Goal: Task Accomplishment & Management: Use online tool/utility

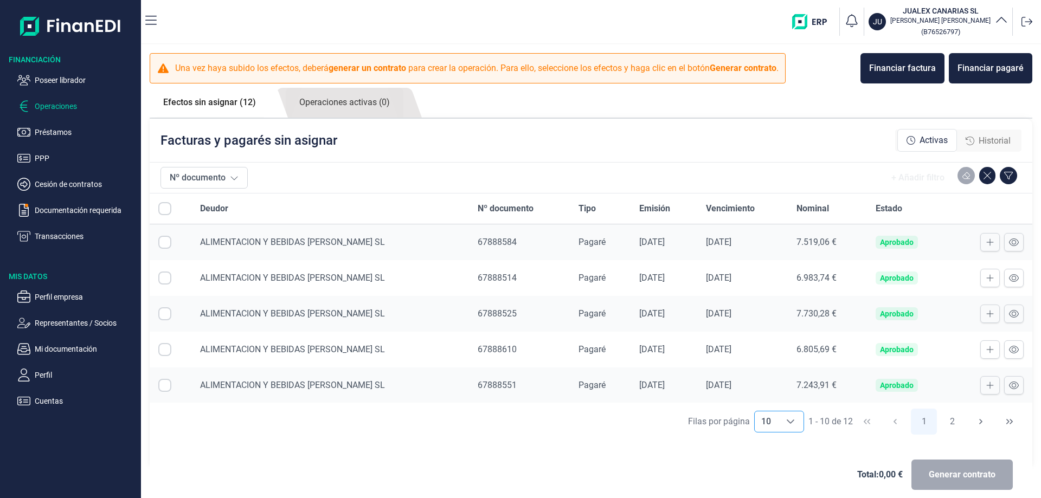
click at [786, 418] on icon "Choose" at bounding box center [790, 421] width 9 height 9
click at [770, 367] on li "10" at bounding box center [774, 372] width 50 height 26
click at [788, 422] on icon "Choose" at bounding box center [790, 421] width 9 height 9
click at [765, 398] on span "20" at bounding box center [761, 397] width 10 height 10
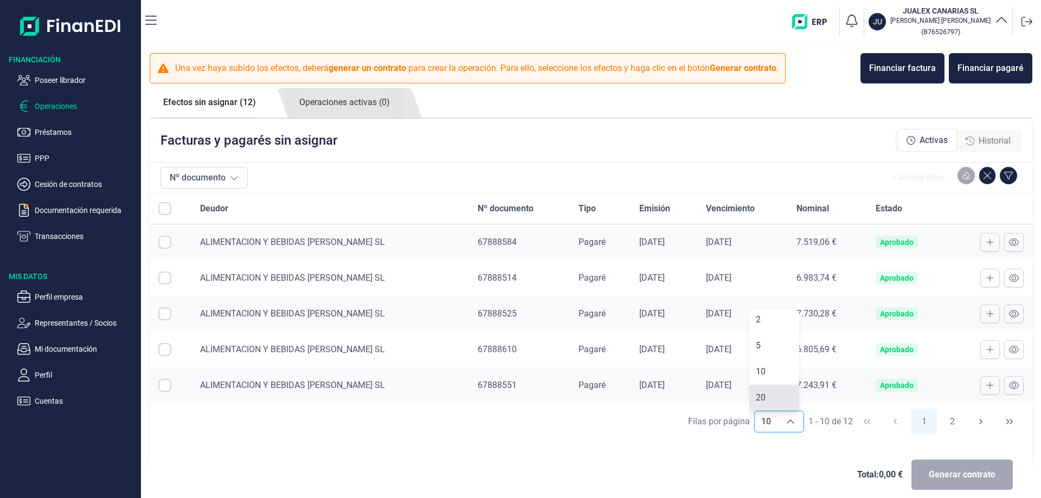
type input "20"
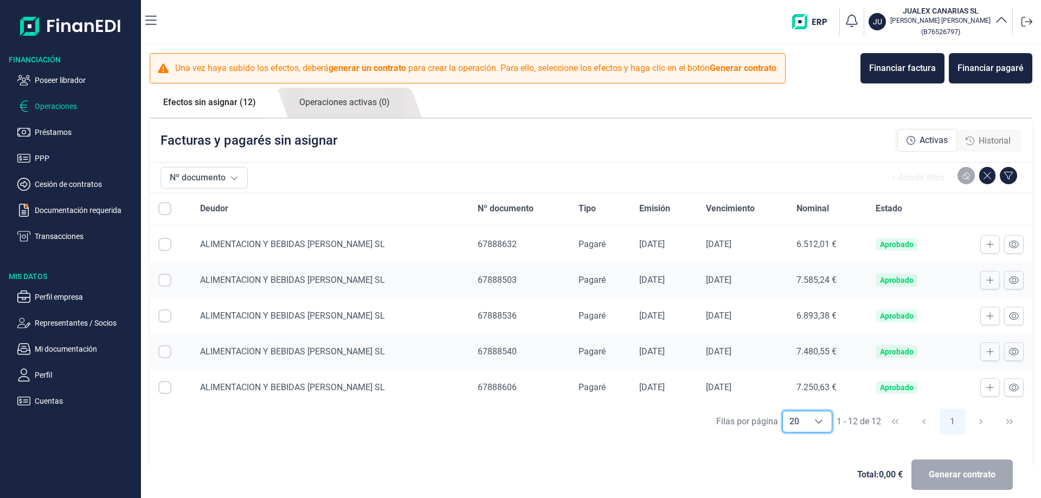
scroll to position [251, 0]
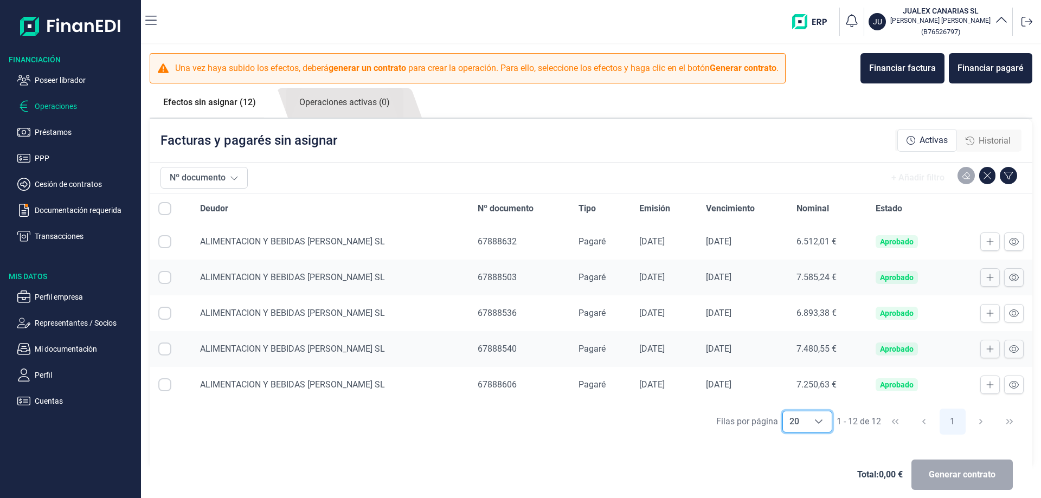
click at [166, 209] on input "Row Selected null" at bounding box center [164, 205] width 13 height 13
checkbox input "true"
click at [936, 470] on span "Generar contrato" at bounding box center [961, 474] width 67 height 13
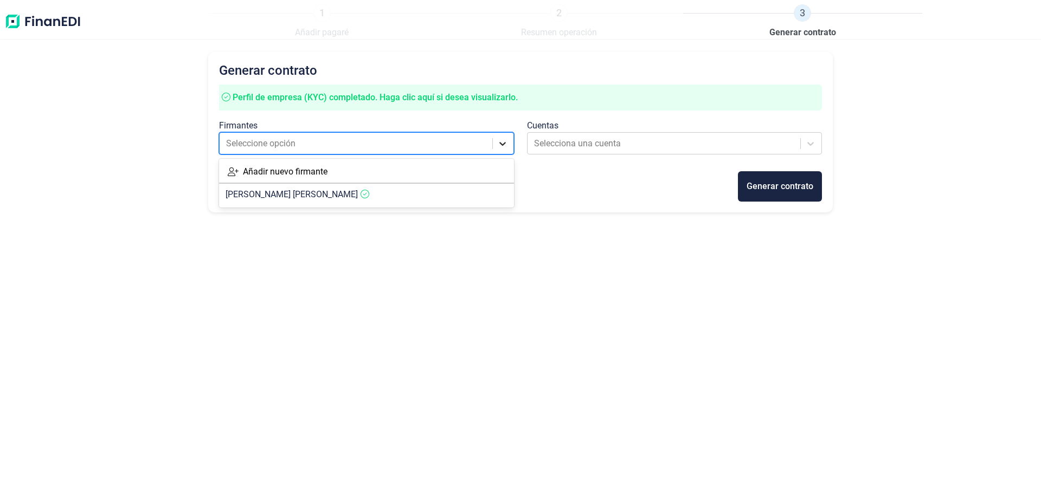
click at [501, 145] on icon at bounding box center [502, 143] width 11 height 11
click at [384, 195] on article "[PERSON_NAME]" at bounding box center [366, 195] width 295 height 22
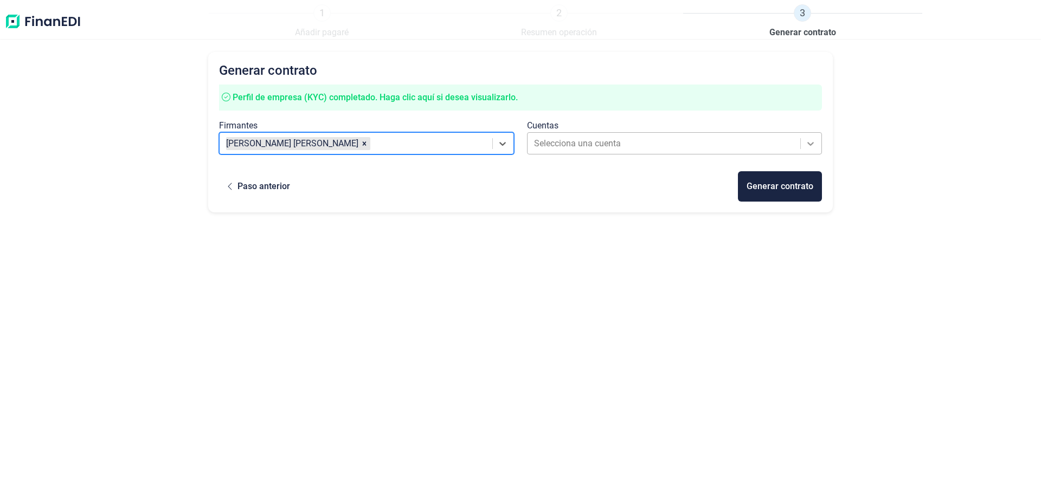
click at [815, 143] on icon at bounding box center [810, 143] width 11 height 11
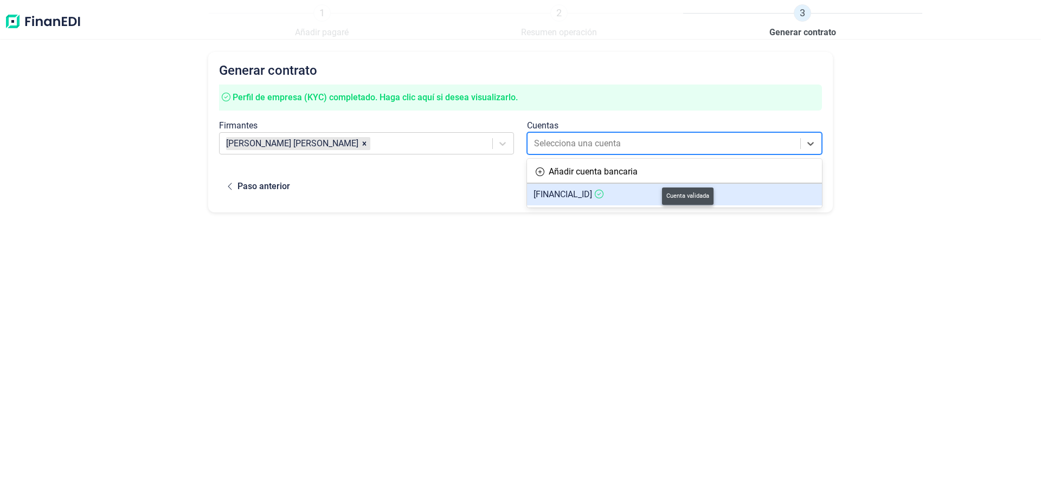
click at [603, 194] on icon at bounding box center [599, 194] width 9 height 9
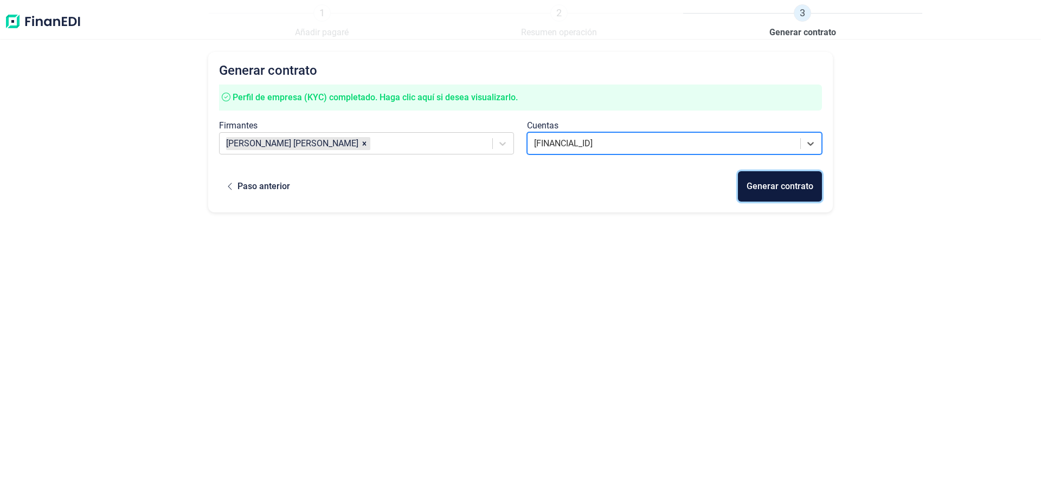
click at [784, 186] on div "Generar contrato" at bounding box center [779, 186] width 67 height 13
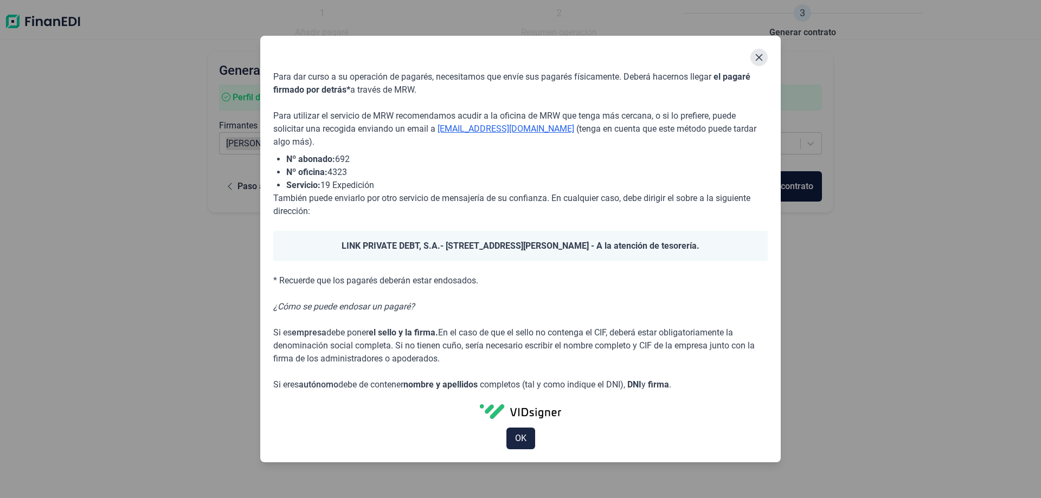
click at [757, 56] on icon "Close" at bounding box center [759, 57] width 7 height 7
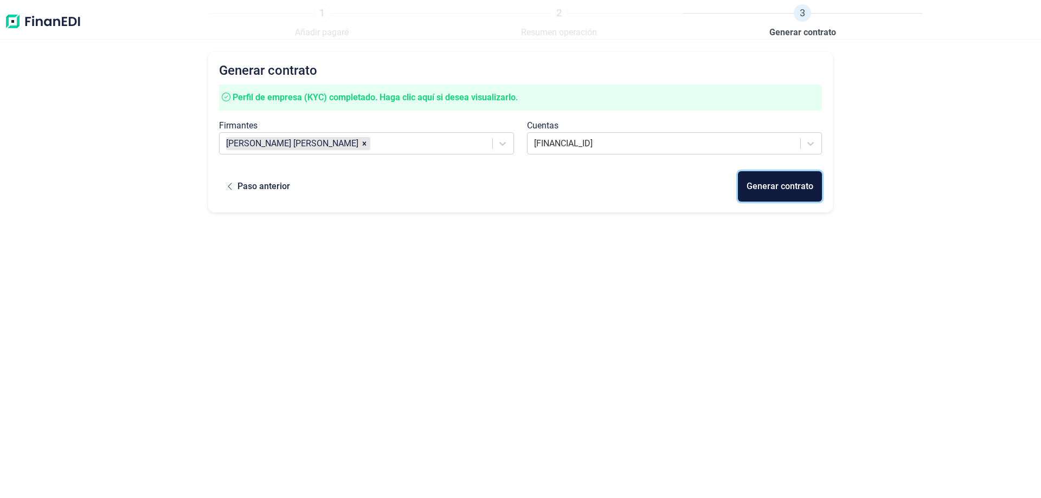
click at [770, 187] on div "Generar contrato" at bounding box center [779, 186] width 67 height 13
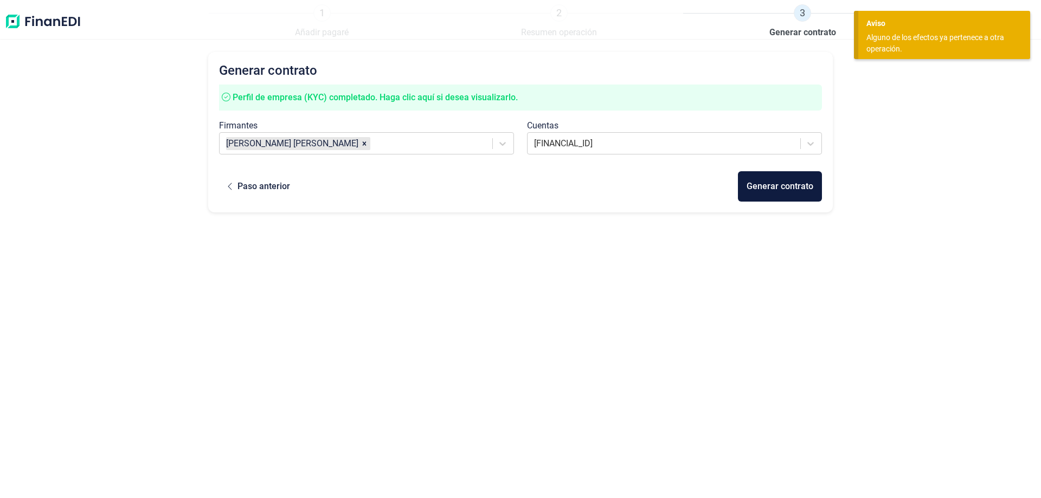
click at [774, 297] on div "Generar contrato Perfil de empresa (KYC) completado. Haga clic aquí si desea vi…" at bounding box center [520, 256] width 624 height 409
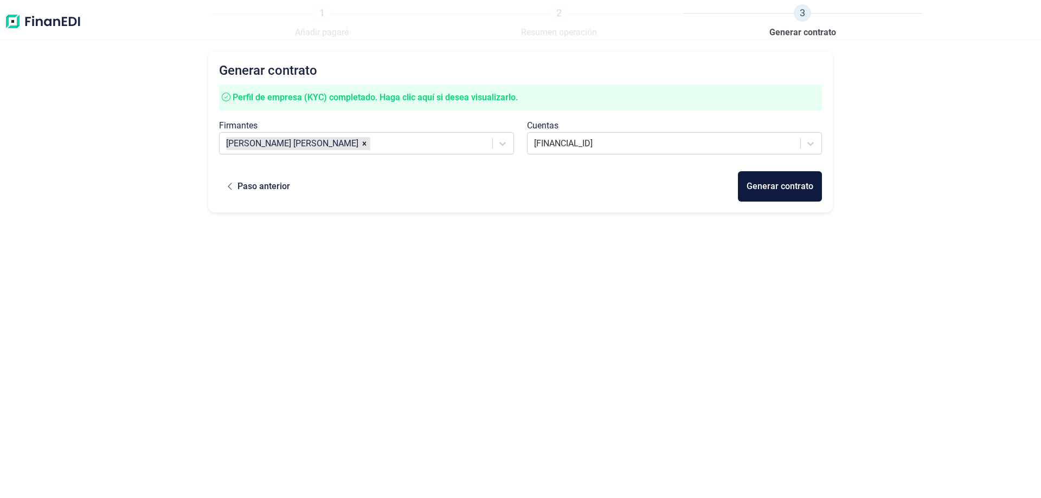
click at [440, 409] on div "Generar contrato Perfil de empresa (KYC) completado. Haga clic aquí si desea vi…" at bounding box center [520, 256] width 624 height 409
click at [783, 189] on div "Generar contrato" at bounding box center [779, 186] width 67 height 13
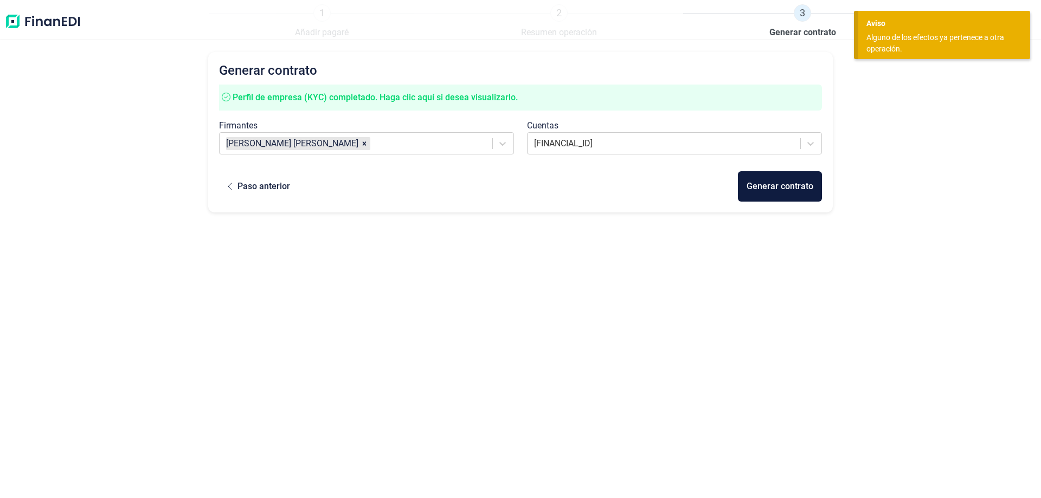
click at [916, 194] on div "Generar contrato Perfil de empresa (KYC) completado. Haga clic aquí si desea vi…" at bounding box center [520, 256] width 1041 height 409
